Goal: Information Seeking & Learning: Learn about a topic

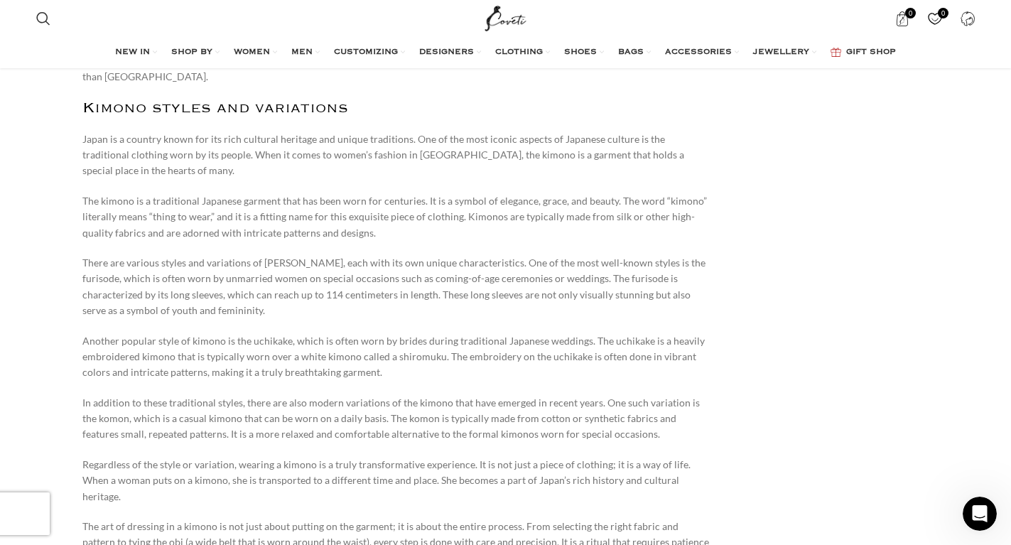
scroll to position [1633, 0]
